Goal: Task Accomplishment & Management: Use online tool/utility

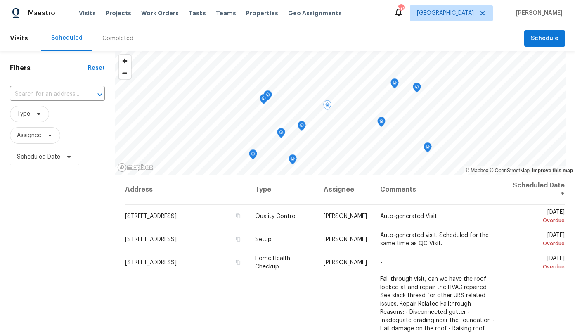
scroll to position [425, 0]
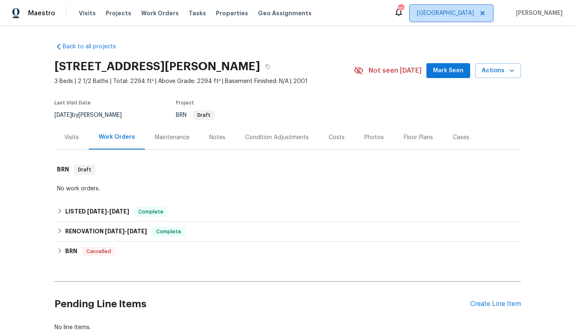
click at [473, 17] on span "[GEOGRAPHIC_DATA]" at bounding box center [451, 13] width 83 height 17
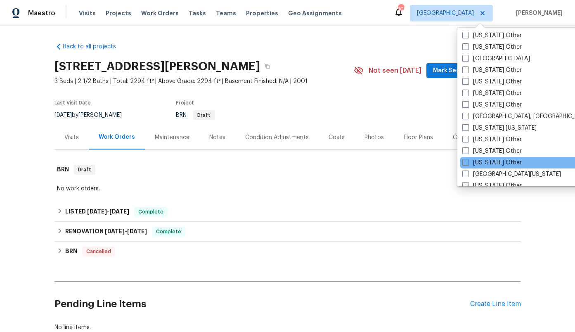
scroll to position [746, 0]
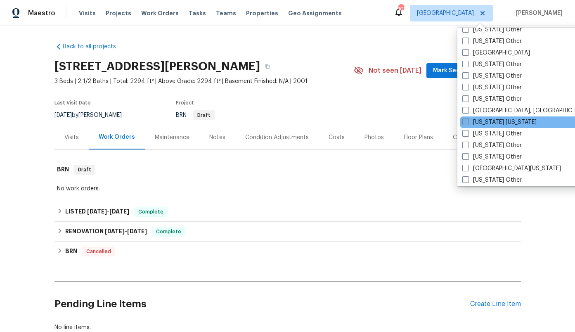
click at [500, 123] on label "[US_STATE] [US_STATE]" at bounding box center [499, 122] width 74 height 8
click at [468, 123] on input "[US_STATE] [US_STATE]" at bounding box center [464, 120] width 5 height 5
checkbox input "true"
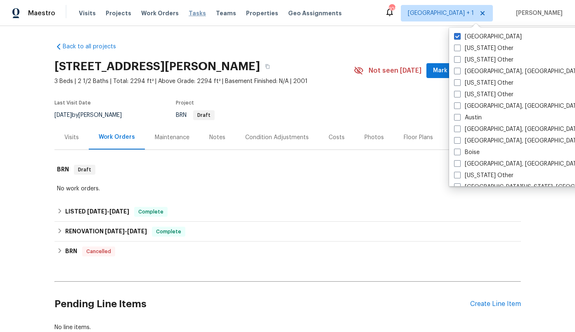
click at [189, 12] on span "Tasks" at bounding box center [197, 13] width 17 height 6
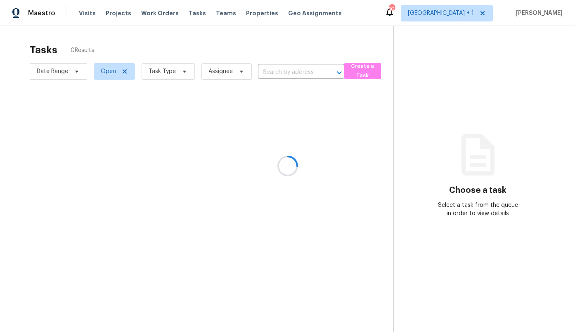
click at [368, 39] on div at bounding box center [287, 166] width 575 height 332
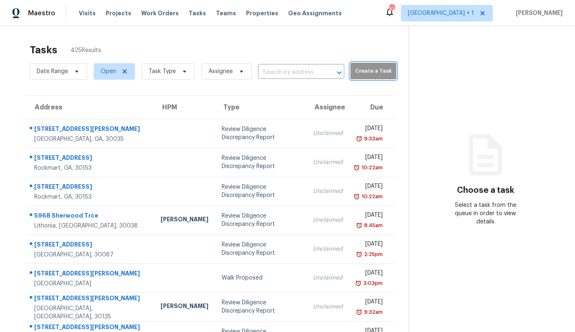
click at [368, 70] on span "Create a Task" at bounding box center [373, 70] width 38 height 9
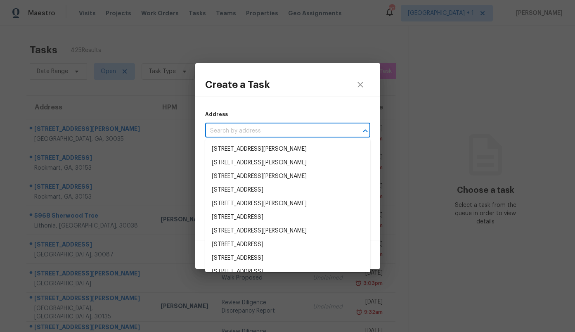
click at [245, 128] on input "text" at bounding box center [276, 131] width 142 height 13
paste input "[STREET_ADDRESS]"
type input "[STREET_ADDRESS]"
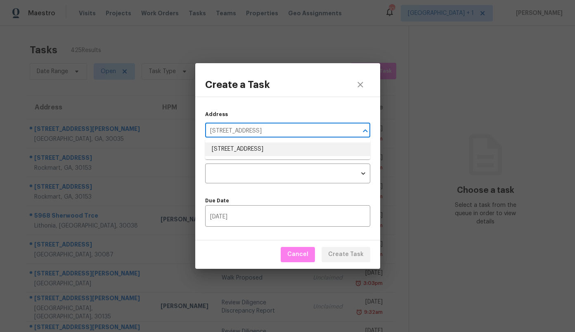
click at [239, 149] on li "[STREET_ADDRESS]" at bounding box center [287, 149] width 165 height 14
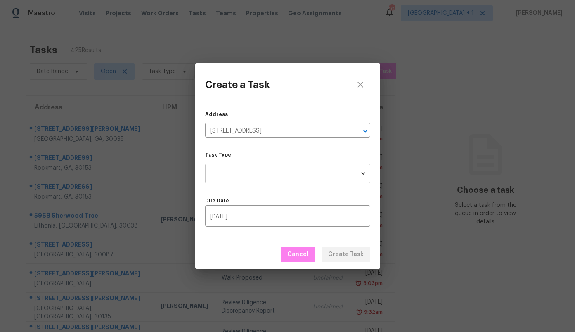
click at [245, 174] on body "Maestro Visits Projects Work Orders Tasks Teams Properties Geo Assignments 108 …" at bounding box center [287, 166] width 575 height 332
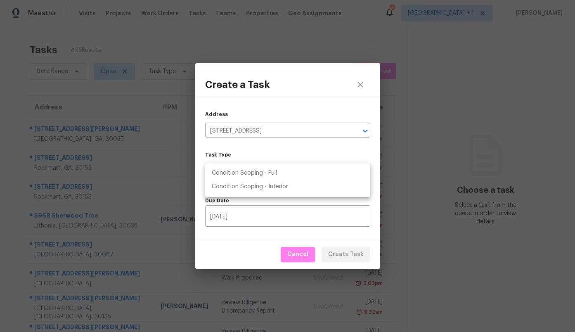
click at [245, 174] on li "Condition Scoping - Full" at bounding box center [287, 173] width 165 height 14
type input "virtual_full_assessment"
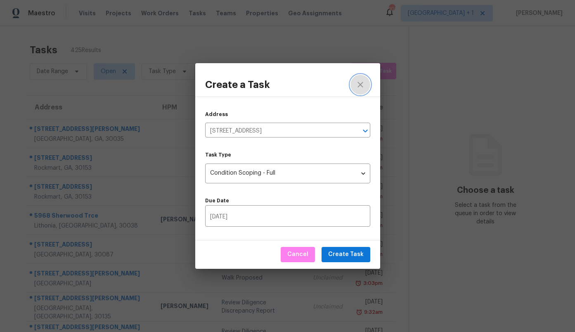
click at [359, 80] on icon "close" at bounding box center [360, 85] width 10 height 10
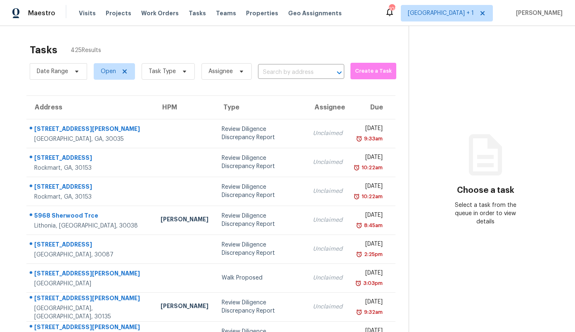
click at [465, 54] on section "Choose a task Select a task from the queue in order to view details" at bounding box center [485, 228] width 153 height 404
click at [467, 14] on span "[GEOGRAPHIC_DATA] + 1" at bounding box center [441, 13] width 66 height 8
click at [312, 33] on div "Tasks 425 Results Date Range Open Task Type Assignee ​ Create a Task Address HP…" at bounding box center [287, 228] width 575 height 404
click at [364, 67] on span "Create a Task" at bounding box center [373, 70] width 38 height 9
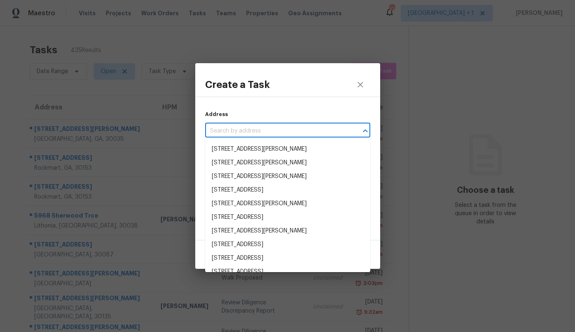
click at [239, 134] on input "text" at bounding box center [276, 131] width 142 height 13
paste input "[STREET_ADDRESS]"
type input "[STREET_ADDRESS]"
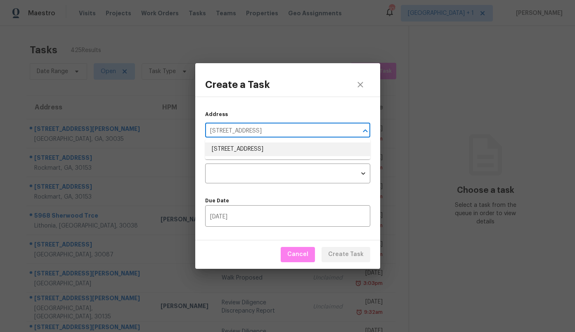
click at [238, 148] on li "[STREET_ADDRESS]" at bounding box center [287, 149] width 165 height 14
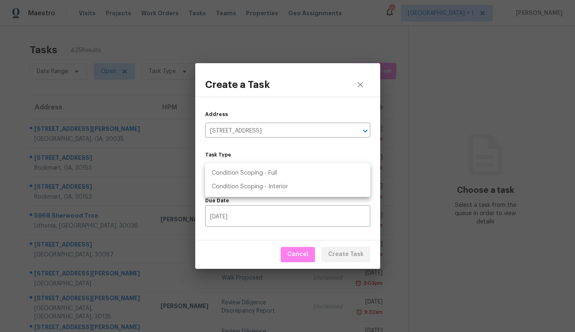
click at [285, 177] on body "Maestro Visits Projects Work Orders Tasks Teams Properties Geo Assignments 108 …" at bounding box center [287, 166] width 575 height 332
click at [285, 177] on li "Condition Scoping - Full" at bounding box center [287, 173] width 165 height 14
type input "virtual_full_assessment"
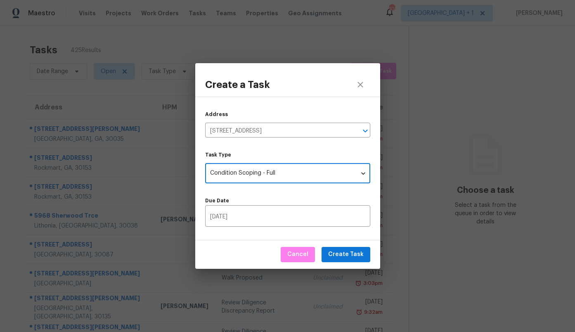
click at [283, 153] on label "Task Type" at bounding box center [287, 154] width 165 height 5
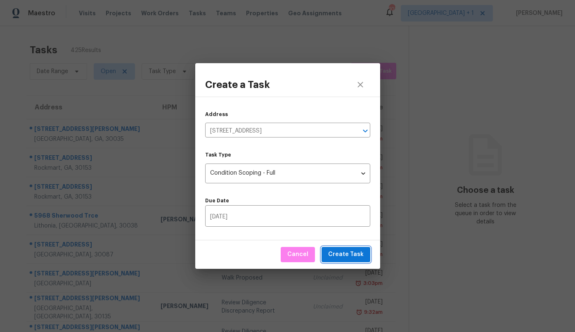
click at [344, 251] on span "Create Task" at bounding box center [345, 254] width 35 height 10
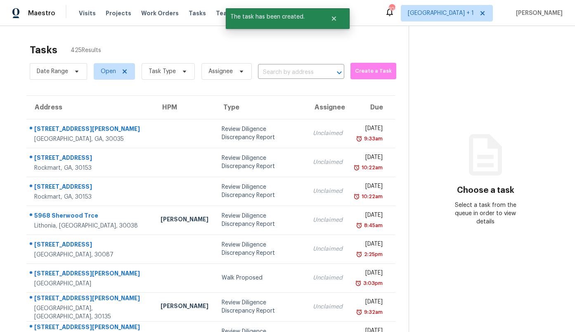
click at [364, 36] on div "Tasks 425 Results Date Range Open Task Type Assignee ​ Create a Task Address HP…" at bounding box center [287, 228] width 575 height 404
click at [297, 74] on input "text" at bounding box center [289, 72] width 63 height 13
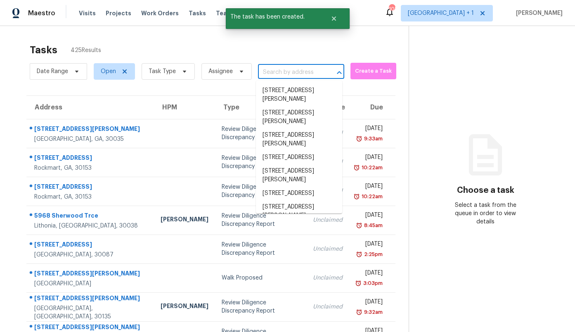
paste input "[STREET_ADDRESS]"
type input "[STREET_ADDRESS]"
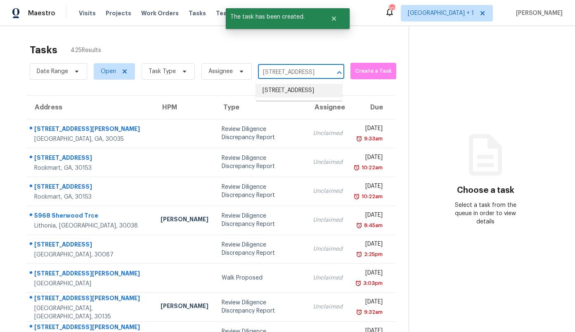
click at [291, 90] on li "[STREET_ADDRESS]" at bounding box center [299, 91] width 86 height 14
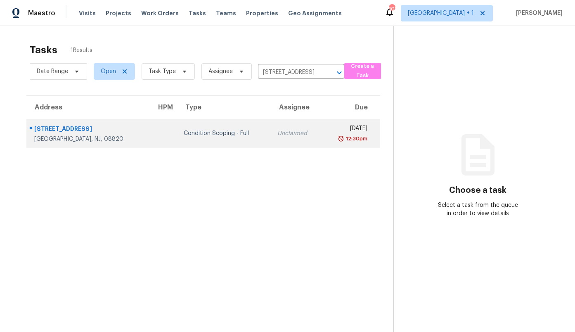
click at [212, 129] on div "Condition Scoping - Full" at bounding box center [224, 133] width 80 height 8
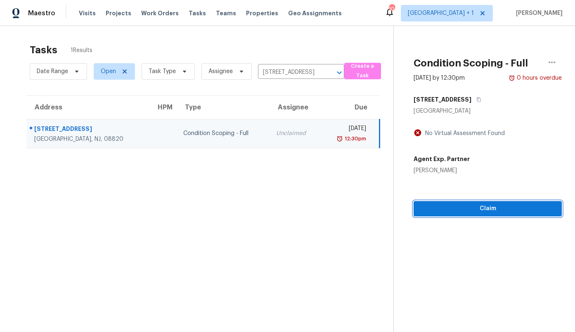
click at [468, 211] on span "Claim" at bounding box center [487, 208] width 135 height 10
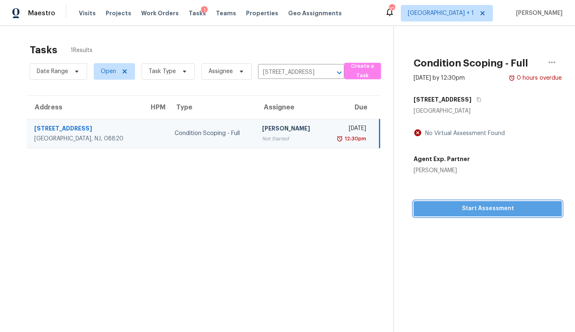
click at [468, 211] on span "Start Assessment" at bounding box center [487, 208] width 135 height 10
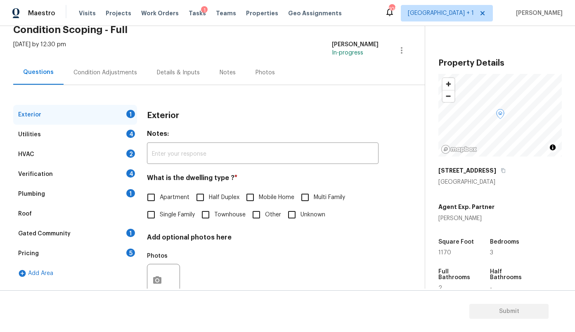
scroll to position [66, 0]
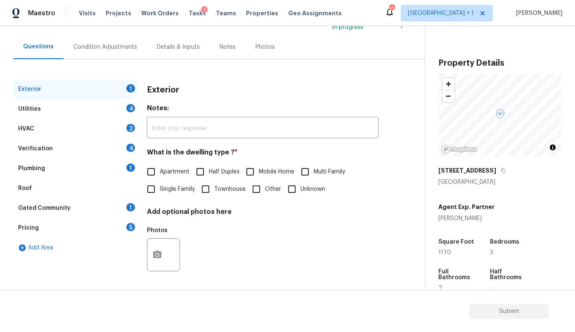
click at [171, 188] on span "Single Family" at bounding box center [177, 189] width 35 height 9
click at [160, 188] on input "Single Family" at bounding box center [150, 188] width 17 height 17
checkbox input "true"
click at [72, 106] on div "Utilities 4" at bounding box center [75, 109] width 124 height 20
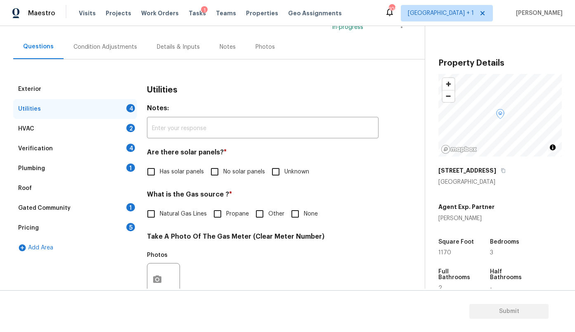
click at [172, 172] on span "Has solar panels" at bounding box center [182, 172] width 44 height 9
click at [160, 172] on input "Has solar panels" at bounding box center [150, 171] width 17 height 17
checkbox input "true"
click at [294, 180] on div "Utilities Notes: ​ Are there solar panels? * Has solar panels No solar panels U…" at bounding box center [262, 294] width 231 height 430
click at [286, 171] on span "Unknown" at bounding box center [296, 172] width 25 height 9
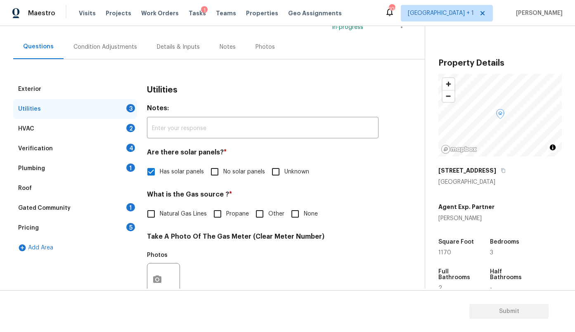
click at [284, 171] on input "Unknown" at bounding box center [275, 171] width 17 height 17
checkbox input "true"
checkbox input "false"
click at [301, 212] on input "None" at bounding box center [294, 213] width 17 height 17
checkbox input "true"
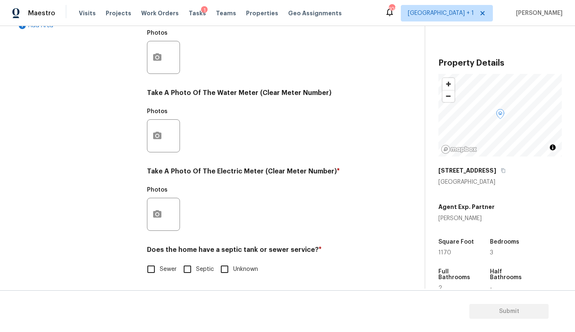
scroll to position [289, 0]
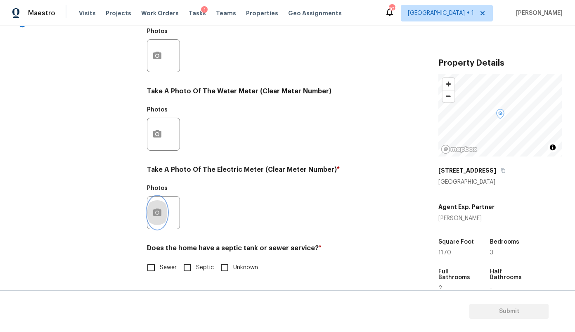
click at [157, 209] on icon "button" at bounding box center [157, 211] width 8 height 7
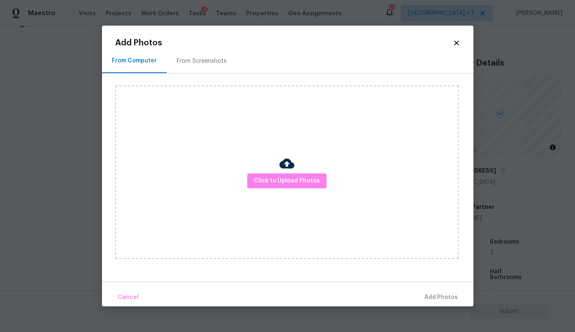
click at [196, 59] on div "From Screenshots" at bounding box center [202, 61] width 50 height 8
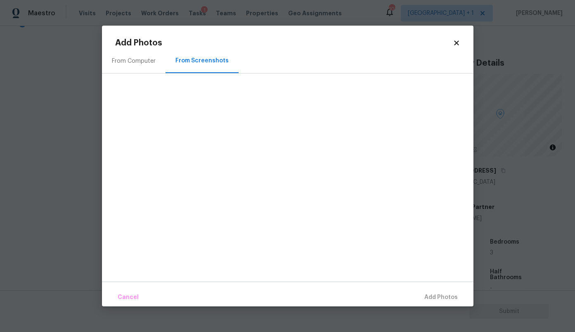
click at [139, 57] on div "From Computer" at bounding box center [134, 61] width 44 height 8
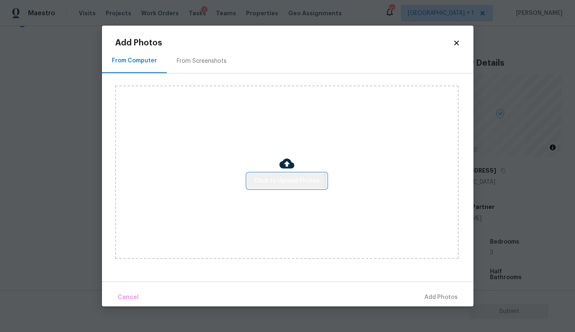
click at [286, 184] on span "Click to Upload Photos" at bounding box center [287, 181] width 66 height 10
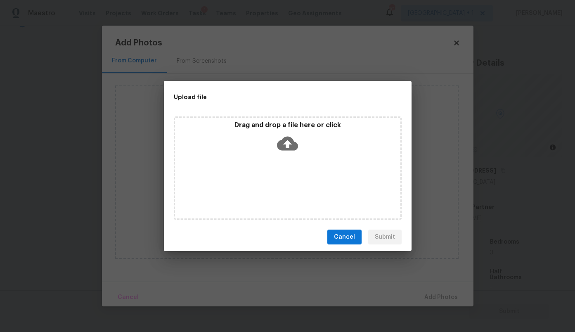
click at [285, 145] on icon at bounding box center [287, 144] width 21 height 14
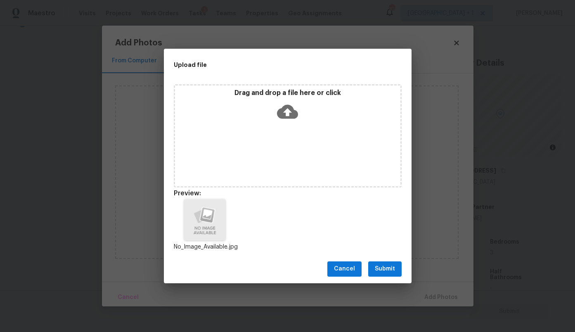
click at [379, 269] on span "Submit" at bounding box center [385, 269] width 20 height 10
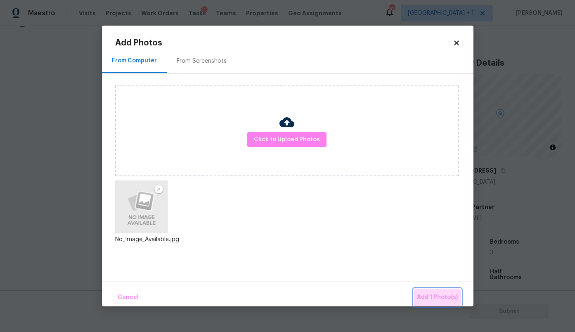
click at [446, 295] on span "Add 1 Photo(s)" at bounding box center [437, 297] width 41 height 10
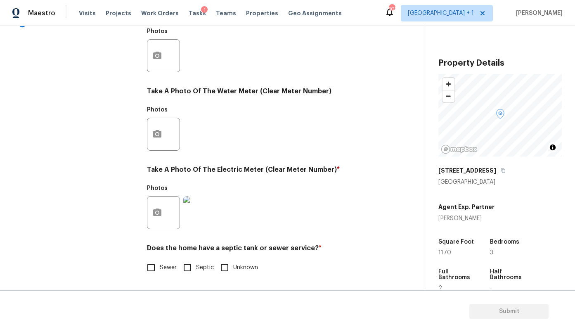
click at [241, 262] on label "Unknown" at bounding box center [237, 267] width 42 height 17
click at [233, 262] on input "Unknown" at bounding box center [224, 267] width 17 height 17
checkbox input "true"
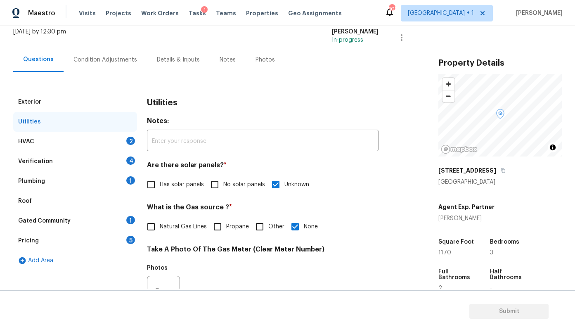
scroll to position [33, 0]
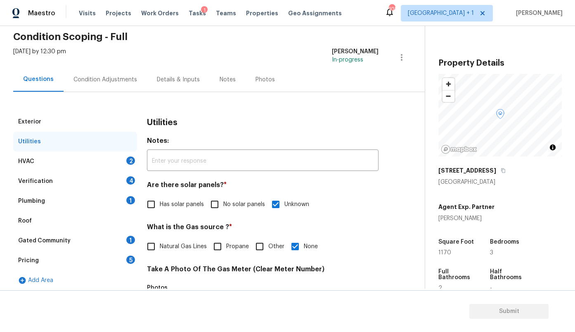
click at [88, 162] on div "HVAC 2" at bounding box center [75, 161] width 124 height 20
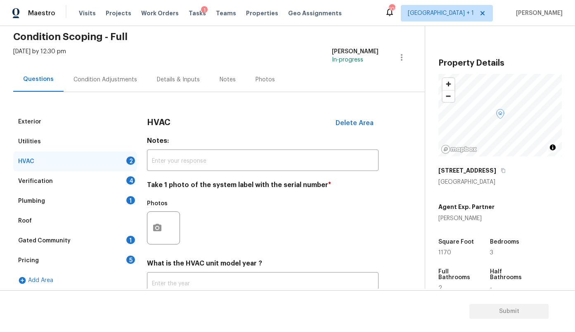
scroll to position [93, 0]
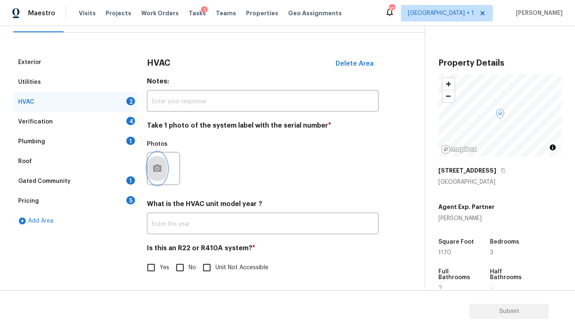
click at [156, 157] on button "button" at bounding box center [157, 168] width 20 height 32
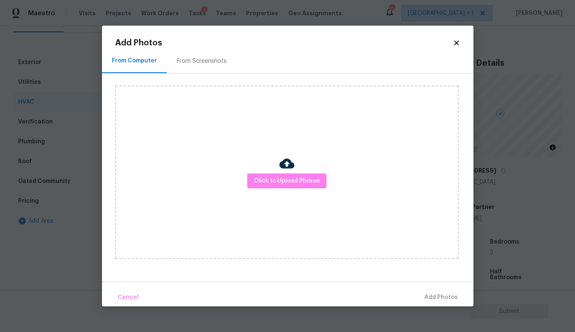
click at [294, 172] on div "Click to Upload Photos" at bounding box center [286, 171] width 343 height 173
click at [294, 176] on span "Click to Upload Photos" at bounding box center [287, 181] width 66 height 10
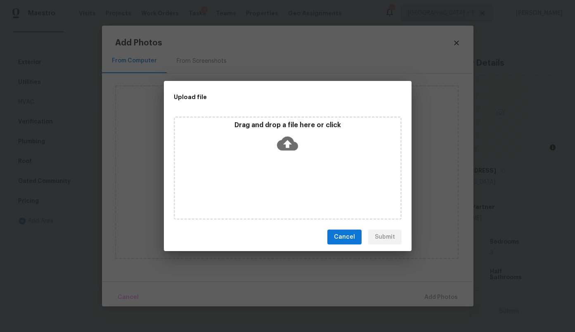
click at [291, 137] on icon at bounding box center [287, 144] width 21 height 14
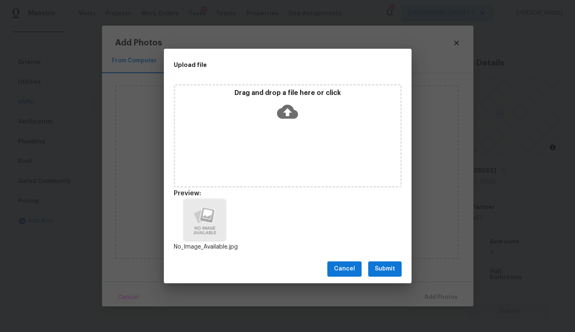
click at [386, 267] on span "Submit" at bounding box center [385, 269] width 20 height 10
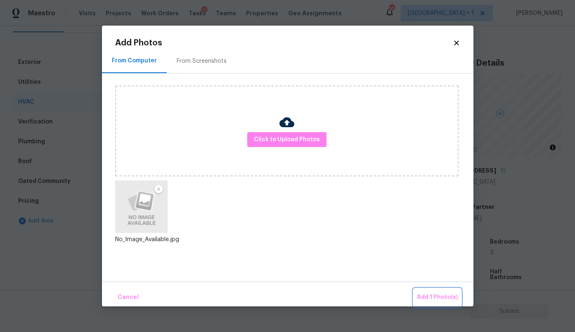
click at [438, 289] on button "Add 1 Photo(s)" at bounding box center [436, 297] width 47 height 18
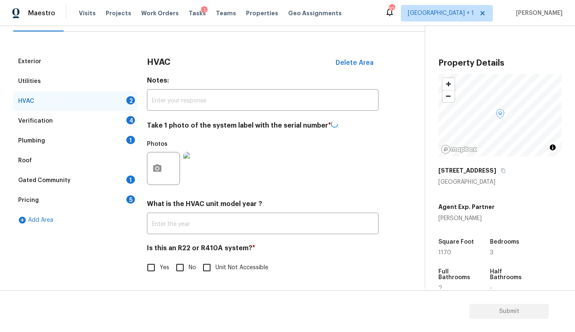
click at [188, 266] on input "No" at bounding box center [179, 267] width 17 height 17
checkbox input "true"
click at [82, 122] on div "Verification 4" at bounding box center [75, 122] width 124 height 20
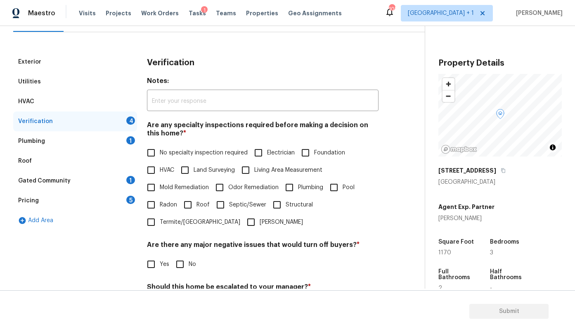
click at [171, 154] on span "No specialty inspection required" at bounding box center [204, 153] width 88 height 9
click at [160, 154] on input "No specialty inspection required" at bounding box center [150, 152] width 17 height 17
checkbox input "true"
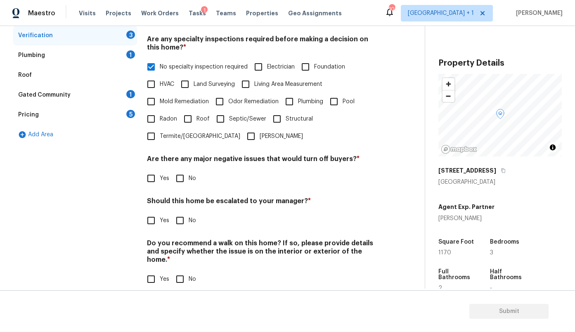
scroll to position [182, 0]
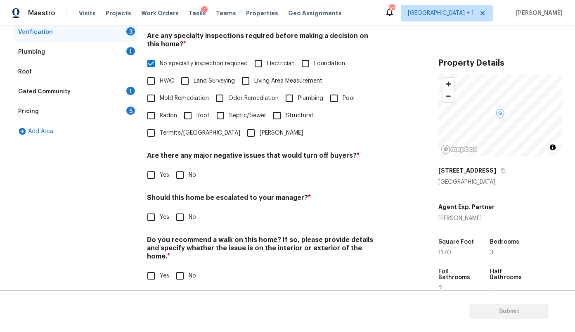
click at [182, 168] on input "No" at bounding box center [179, 174] width 17 height 17
checkbox input "true"
click at [177, 220] on input "No" at bounding box center [179, 216] width 17 height 17
checkbox input "true"
click at [183, 268] on input "No" at bounding box center [179, 276] width 17 height 17
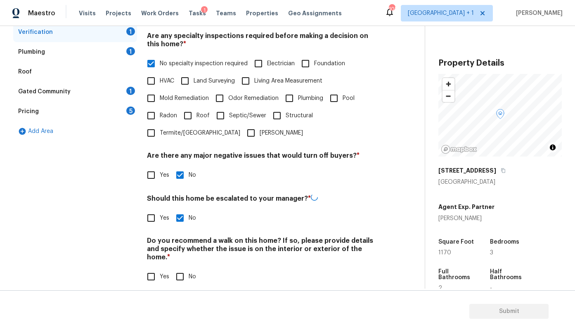
checkbox input "true"
click at [88, 52] on div "Plumbing 1" at bounding box center [75, 52] width 124 height 20
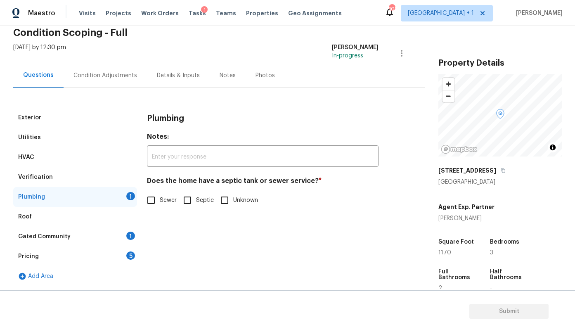
scroll to position [37, 0]
click at [242, 201] on span "Unknown" at bounding box center [245, 200] width 25 height 9
click at [233, 201] on input "Unknown" at bounding box center [224, 199] width 17 height 17
checkbox input "true"
click at [81, 230] on div "Gated Community 1" at bounding box center [75, 237] width 124 height 20
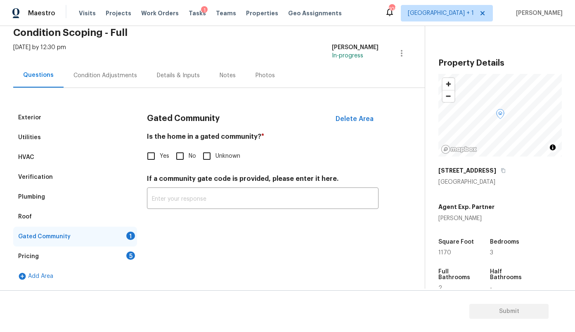
click at [209, 153] on input "Unknown" at bounding box center [206, 155] width 17 height 17
checkbox input "true"
click at [81, 259] on div "Pricing 5" at bounding box center [75, 256] width 124 height 20
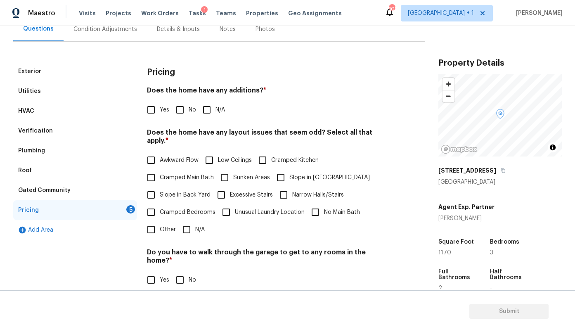
scroll to position [97, 0]
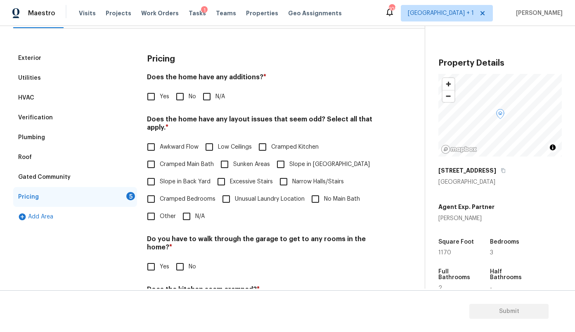
click at [181, 94] on input "No" at bounding box center [179, 96] width 17 height 17
checkbox input "true"
click at [188, 216] on input "N/A" at bounding box center [186, 216] width 17 height 17
checkbox input "true"
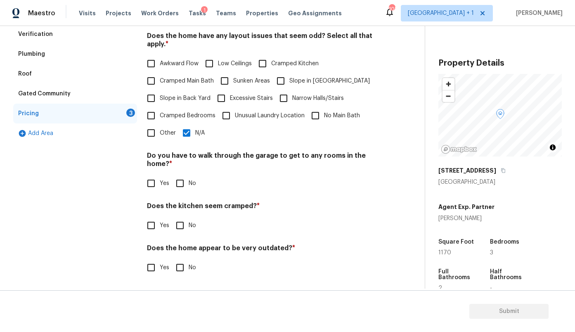
click at [181, 184] on input "No" at bounding box center [179, 183] width 17 height 17
checkbox input "true"
click at [177, 227] on input "No" at bounding box center [179, 225] width 17 height 17
checkbox input "true"
click at [179, 267] on input "No" at bounding box center [179, 267] width 17 height 17
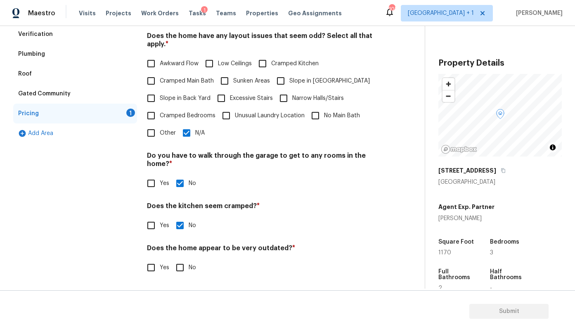
checkbox input "true"
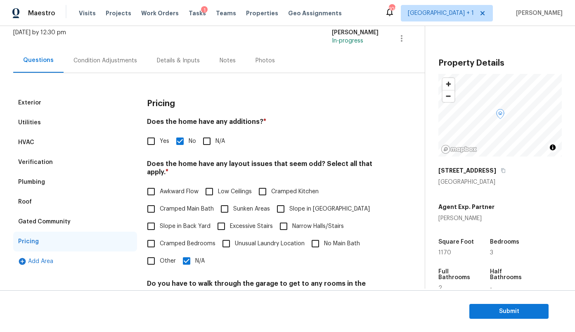
scroll to position [21, 0]
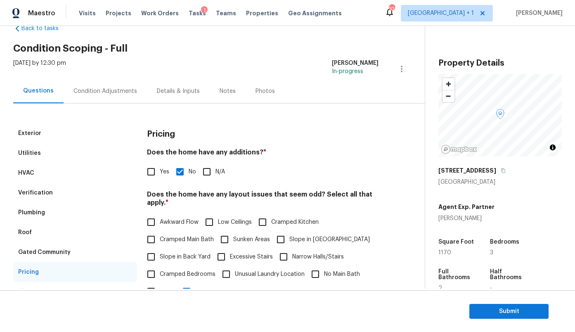
click at [115, 92] on div "Condition Adjustments" at bounding box center [105, 91] width 64 height 8
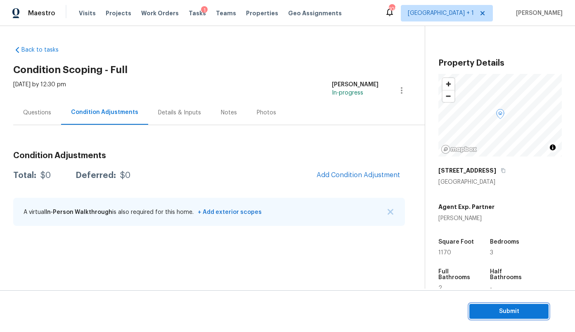
click at [488, 309] on span "Submit" at bounding box center [509, 311] width 66 height 10
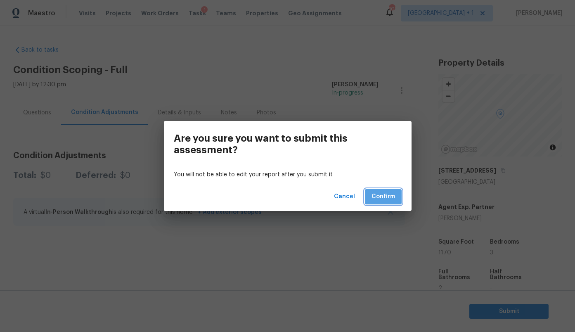
click at [384, 196] on span "Confirm" at bounding box center [383, 196] width 24 height 10
